Goal: Navigation & Orientation: Find specific page/section

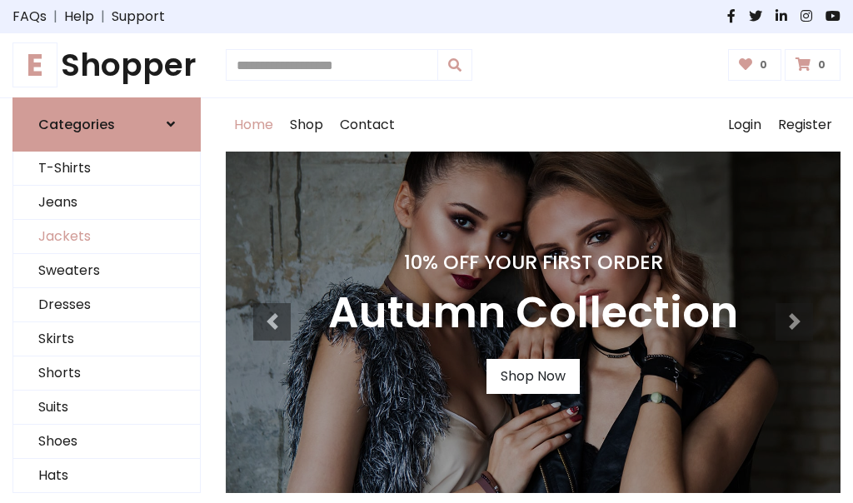
click at [107, 236] on link "Jackets" at bounding box center [106, 237] width 186 height 34
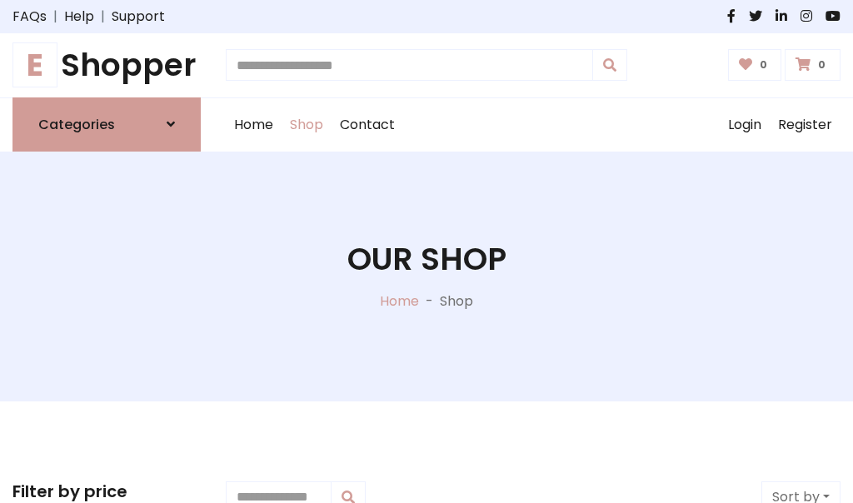
scroll to position [753, 0]
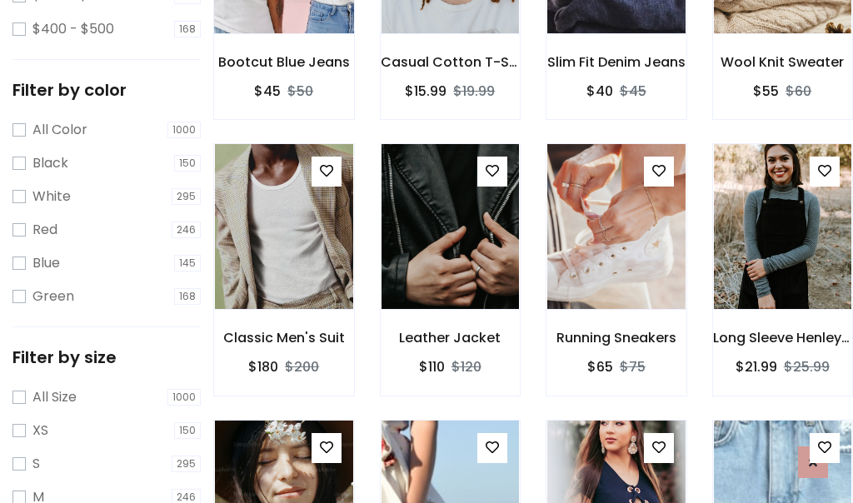
scroll to position [84, 0]
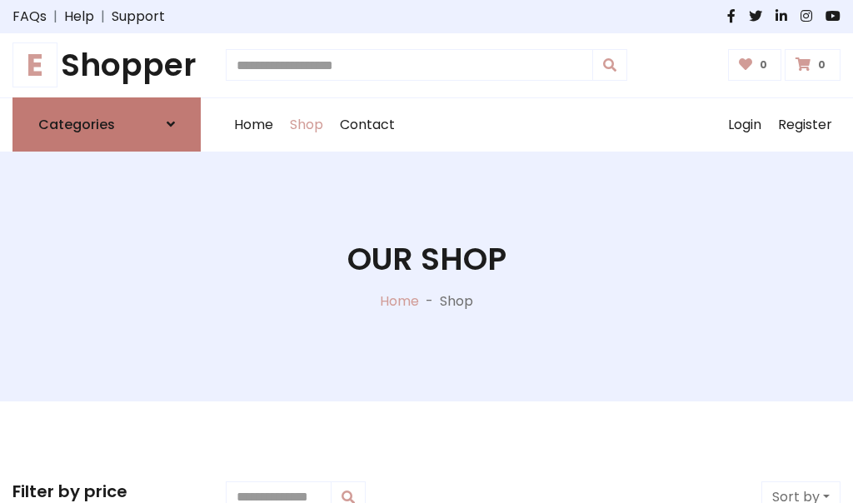
click at [107, 124] on h6 "Categories" at bounding box center [76, 125] width 77 height 16
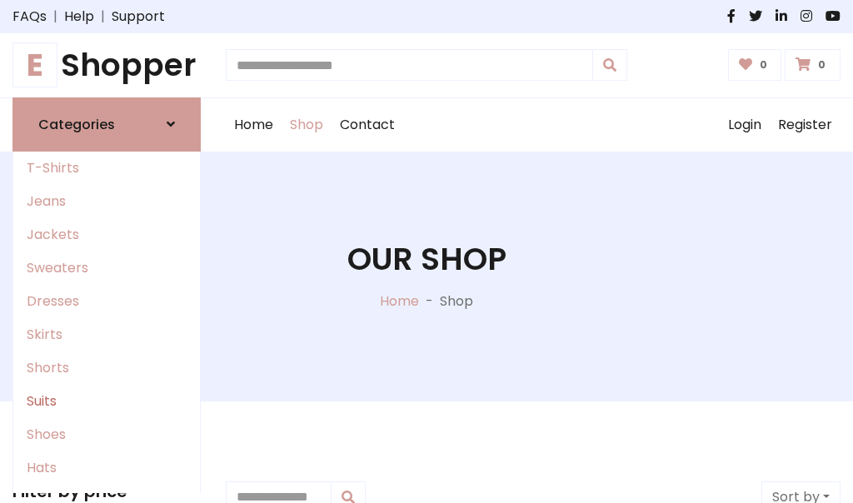
click at [107, 400] on link "Suits" at bounding box center [106, 401] width 186 height 33
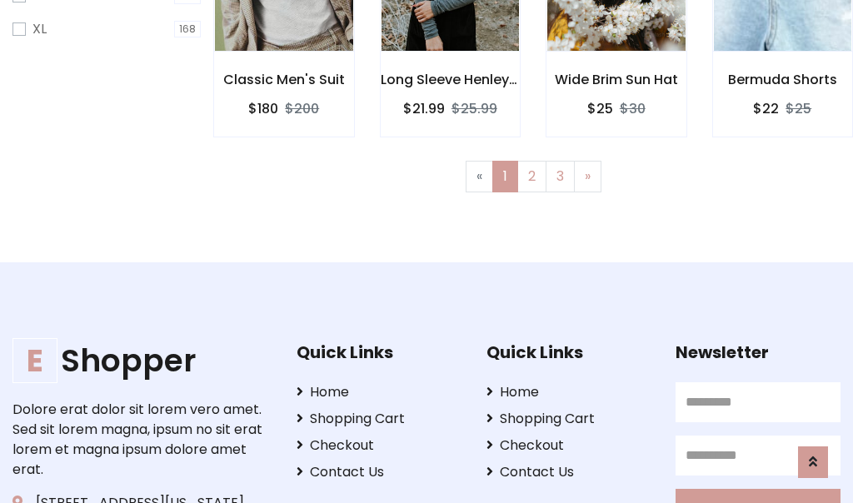
scroll to position [1120, 0]
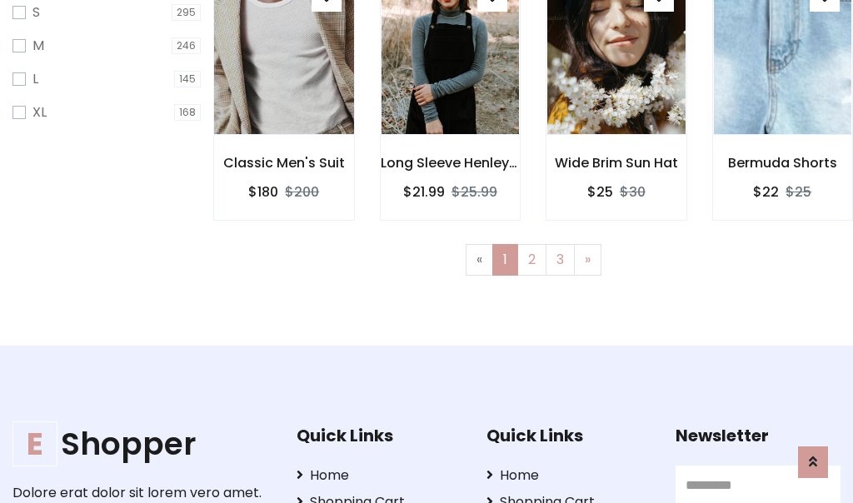
click at [283, 67] on img at bounding box center [284, 52] width 166 height 400
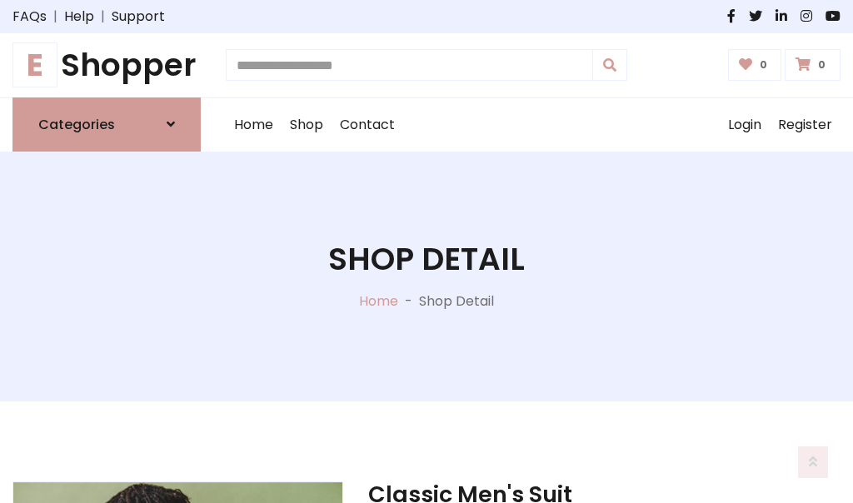
scroll to position [1556, 0]
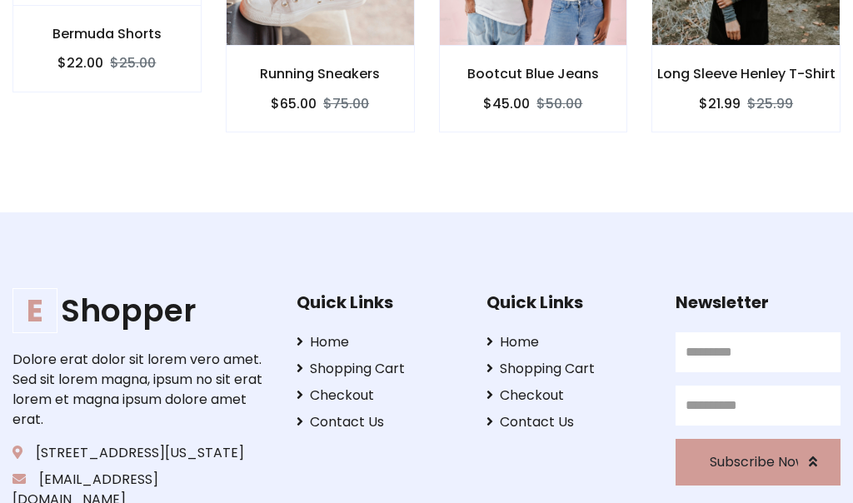
scroll to position [1554, 0]
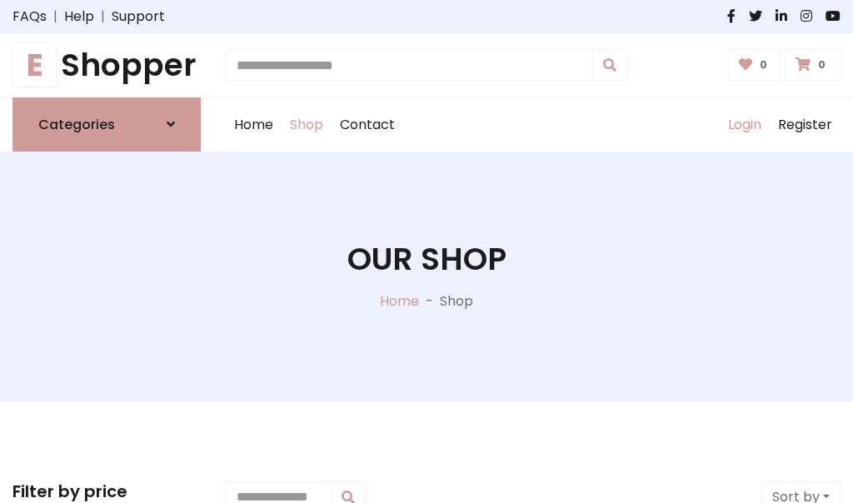
click at [743, 124] on link "Login" at bounding box center [744, 124] width 50 height 53
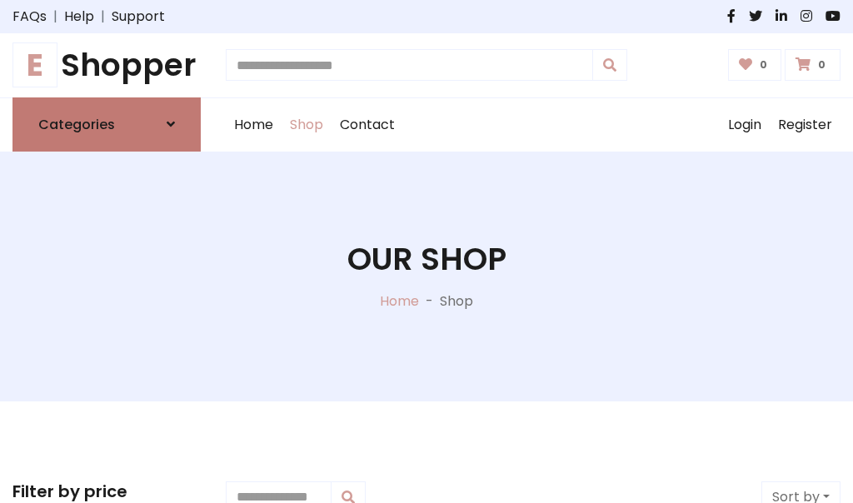
click at [171, 124] on icon at bounding box center [171, 123] width 8 height 13
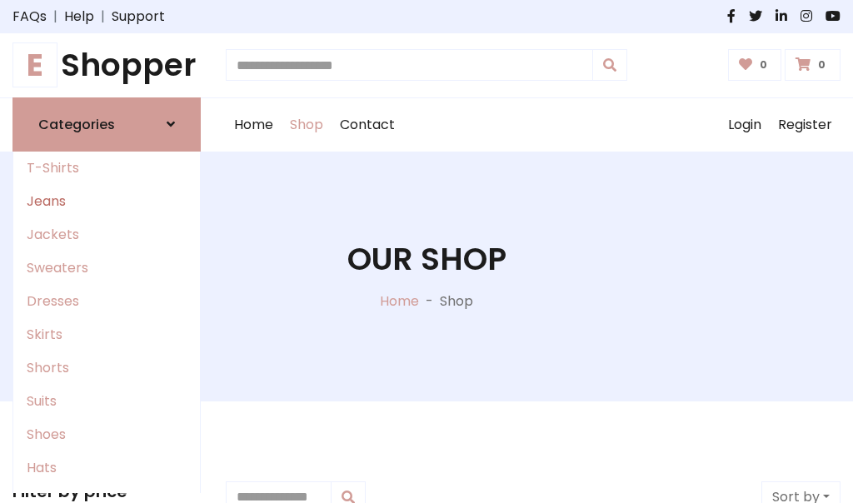
click at [107, 201] on link "Jeans" at bounding box center [106, 201] width 186 height 33
